Goal: Check status: Check status

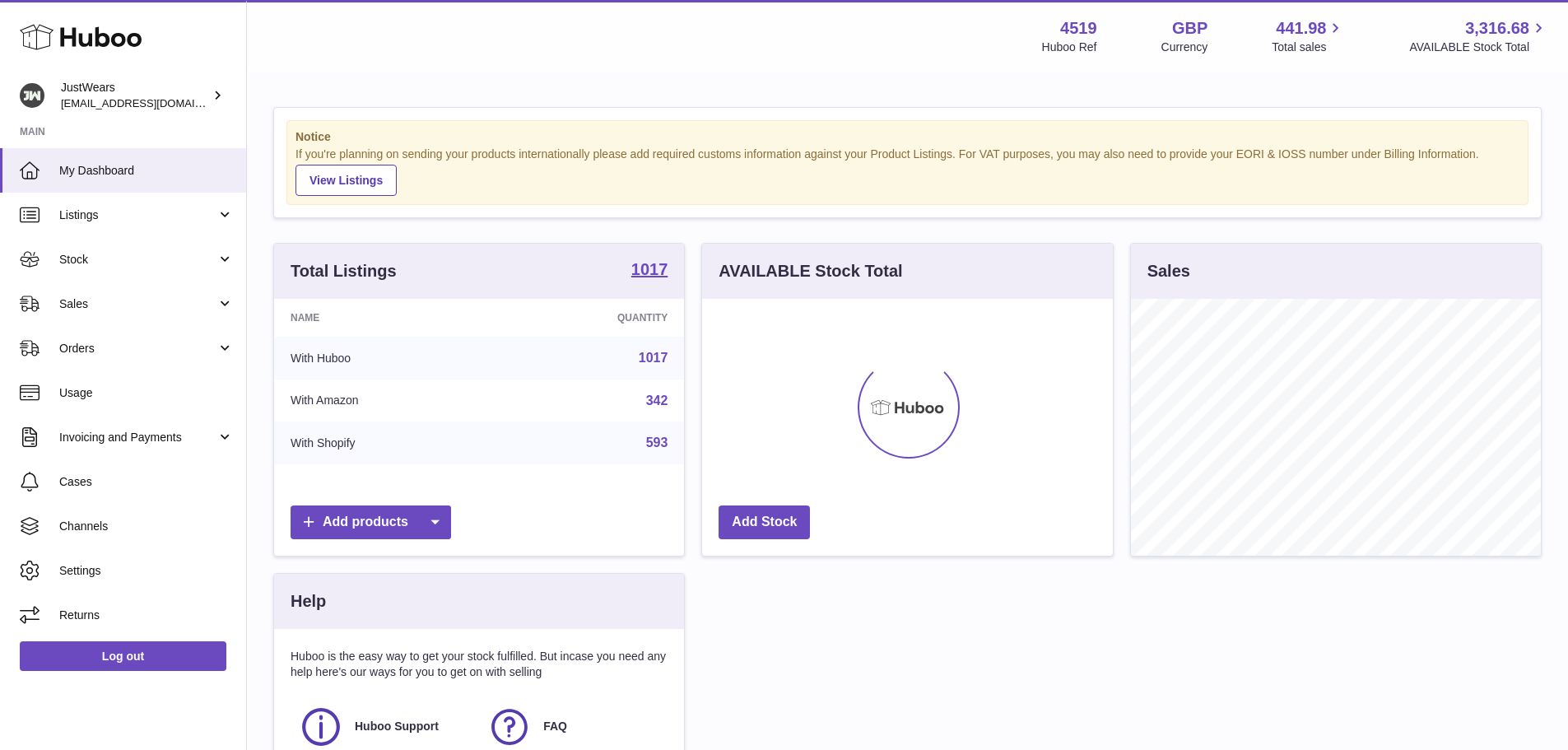
scroll to position [257, 411]
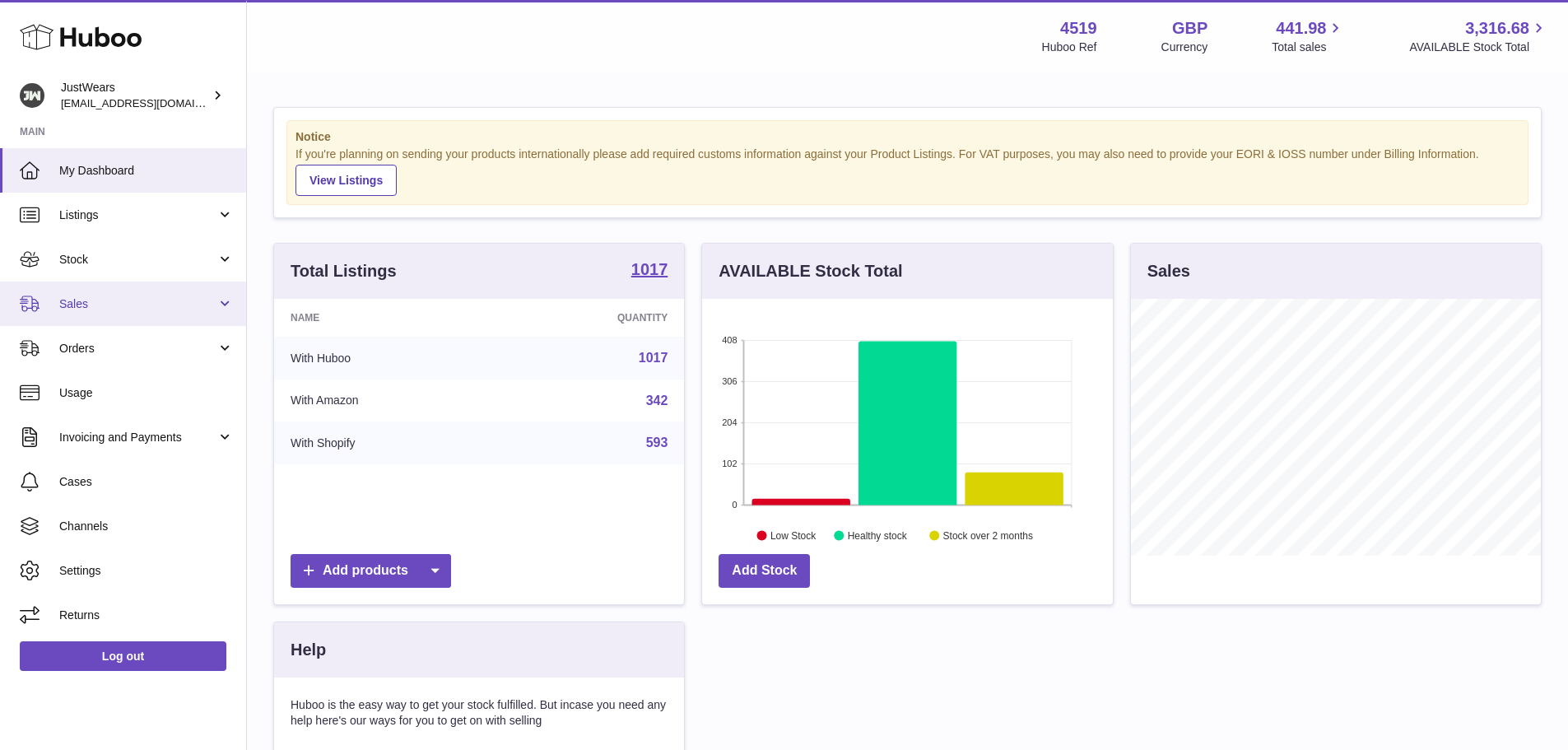
click at [81, 302] on span "Sales" at bounding box center [137, 304] width 157 height 15
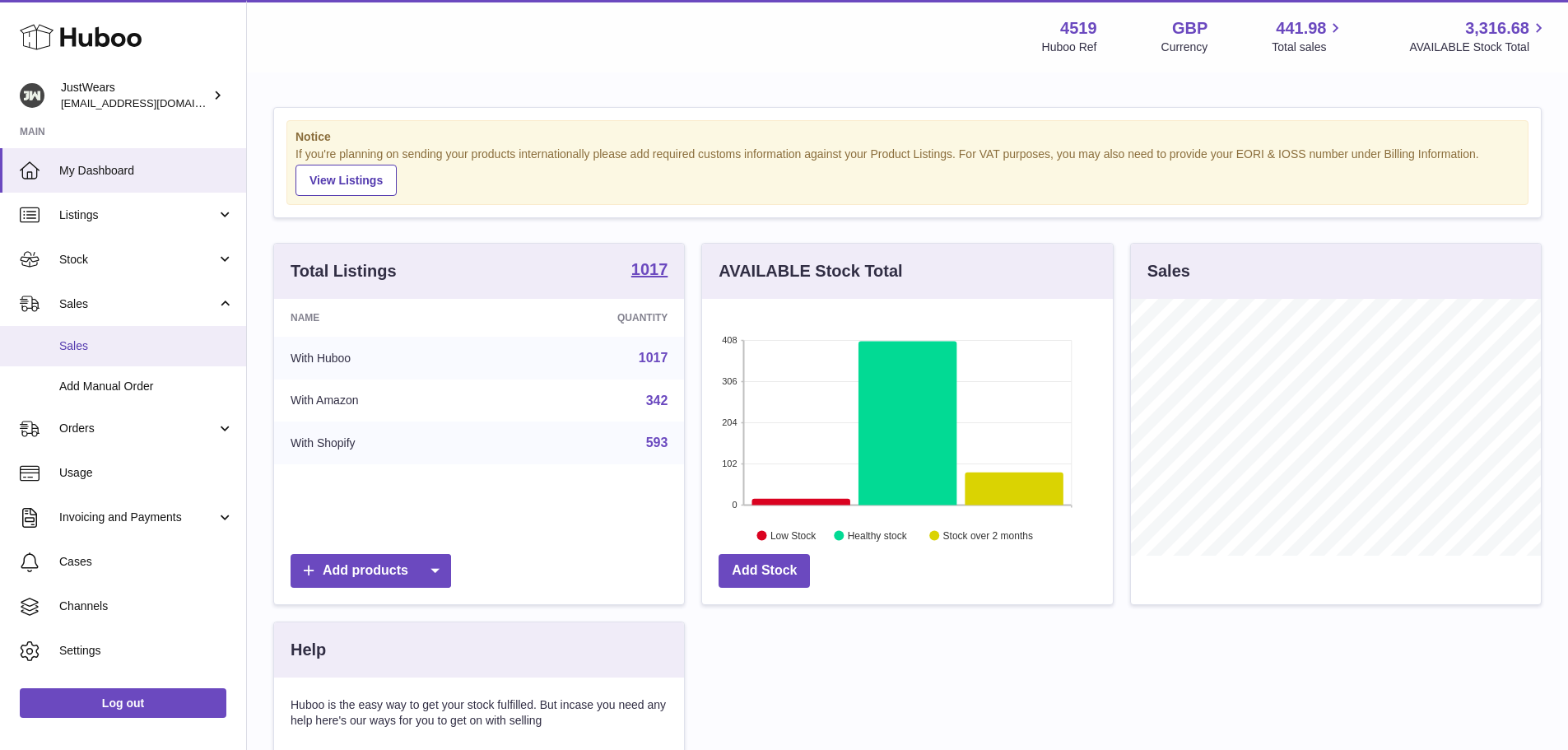
click at [81, 346] on span "Sales" at bounding box center [146, 347] width 175 height 15
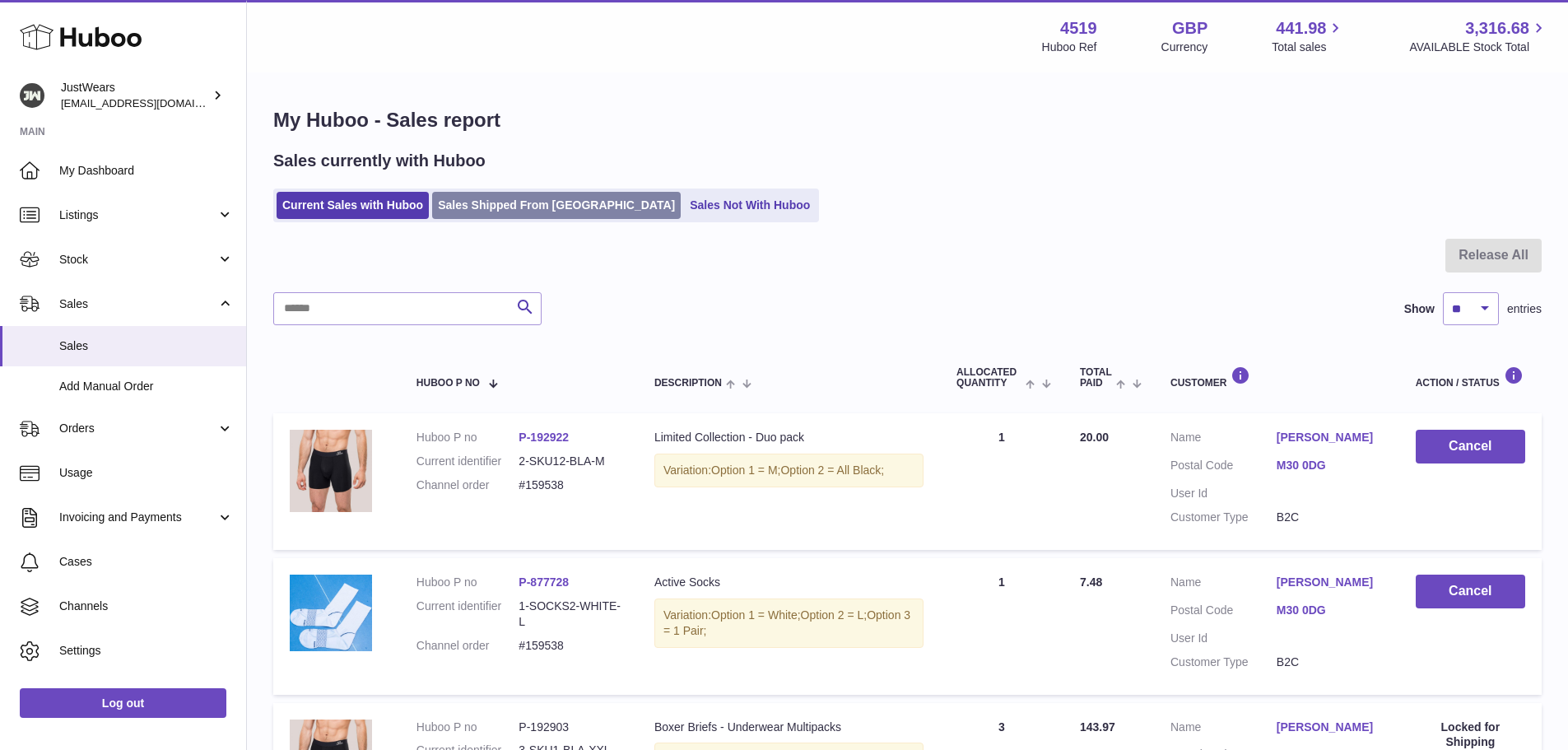
click at [529, 201] on link "Sales Shipped From [GEOGRAPHIC_DATA]" at bounding box center [557, 206] width 249 height 27
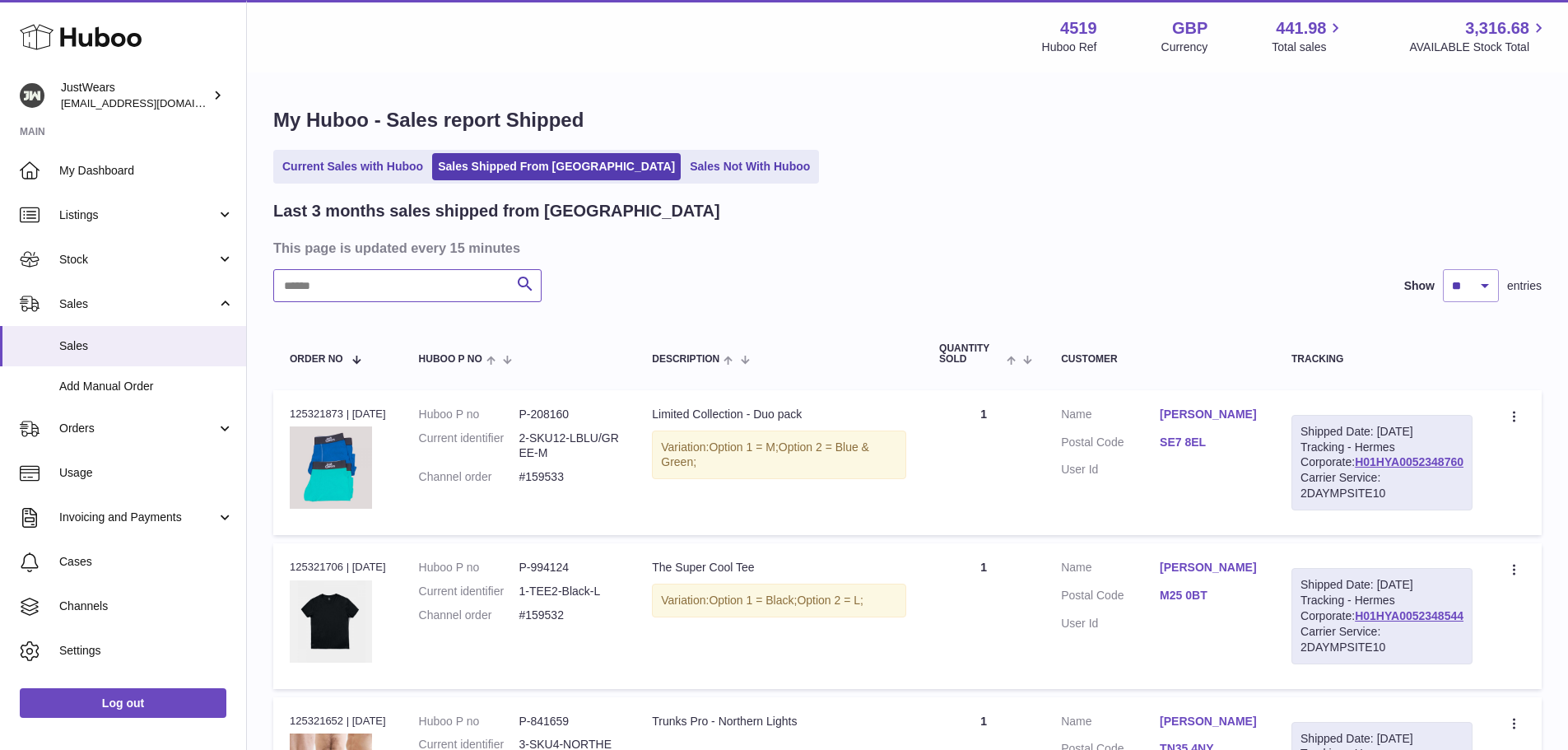
click at [437, 287] on input "text" at bounding box center [407, 286] width 268 height 33
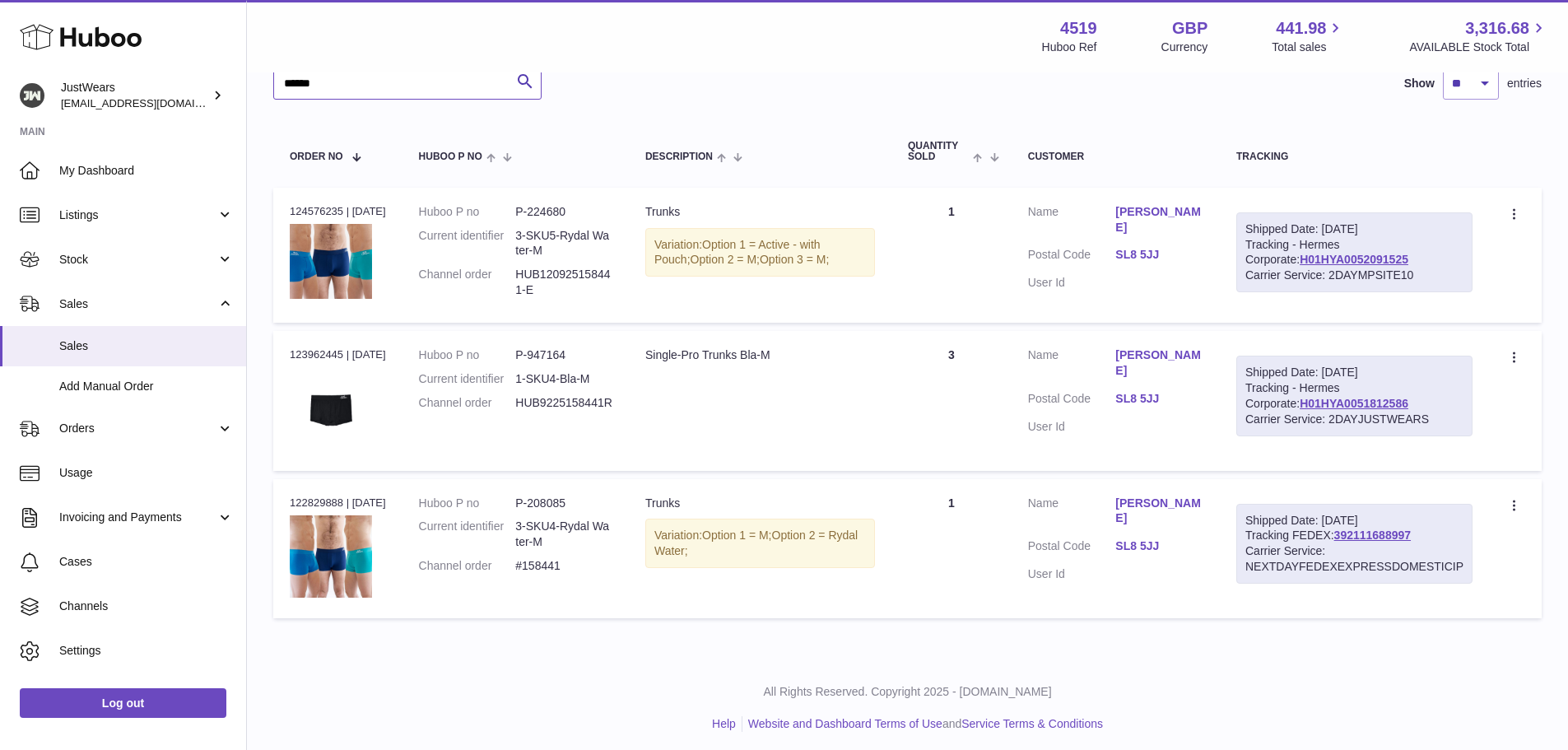
scroll to position [209, 0]
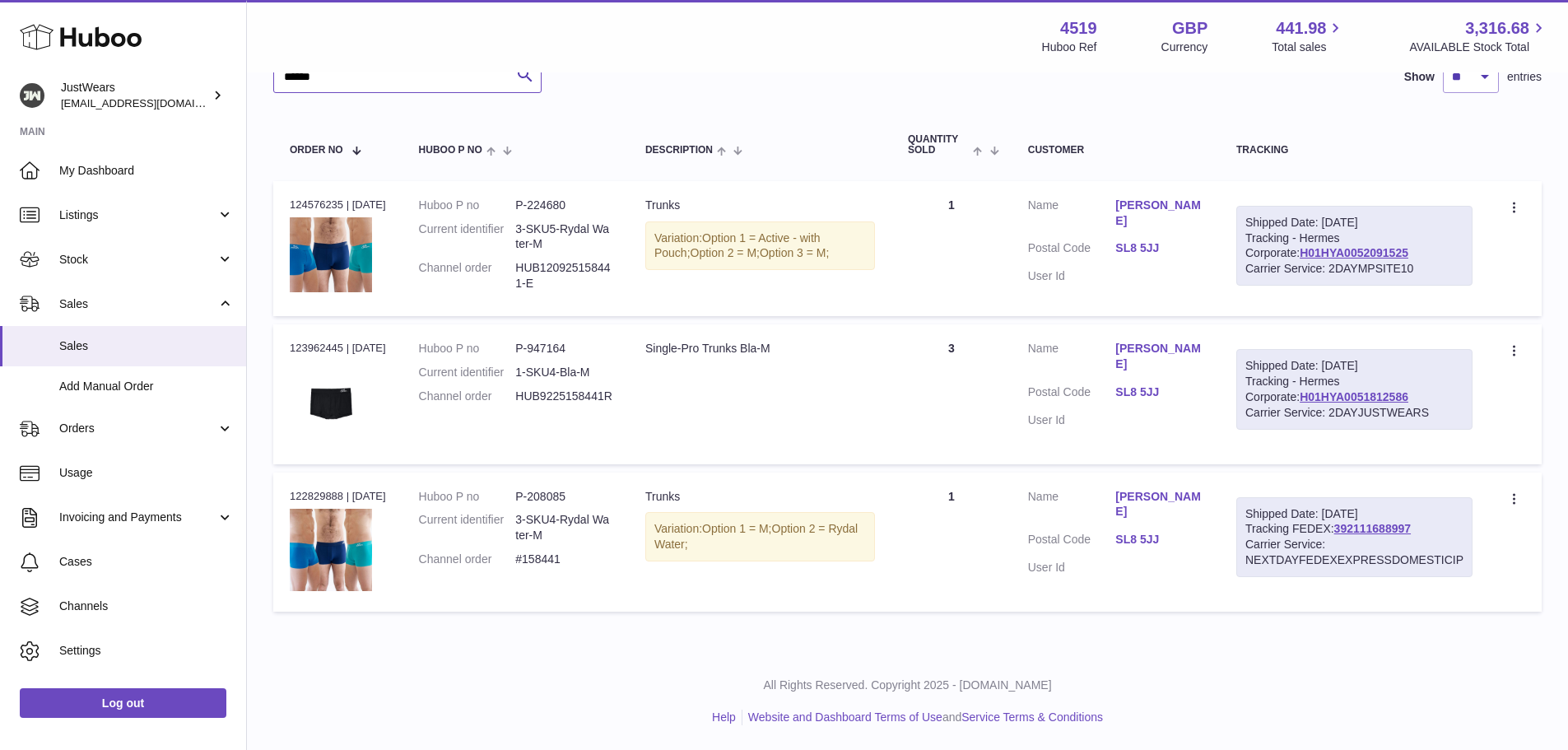
type input "******"
click at [336, 492] on div "Order no 122829888 | [DATE]" at bounding box center [338, 496] width 96 height 14
copy div "122829888"
